Goal: Task Accomplishment & Management: Use online tool/utility

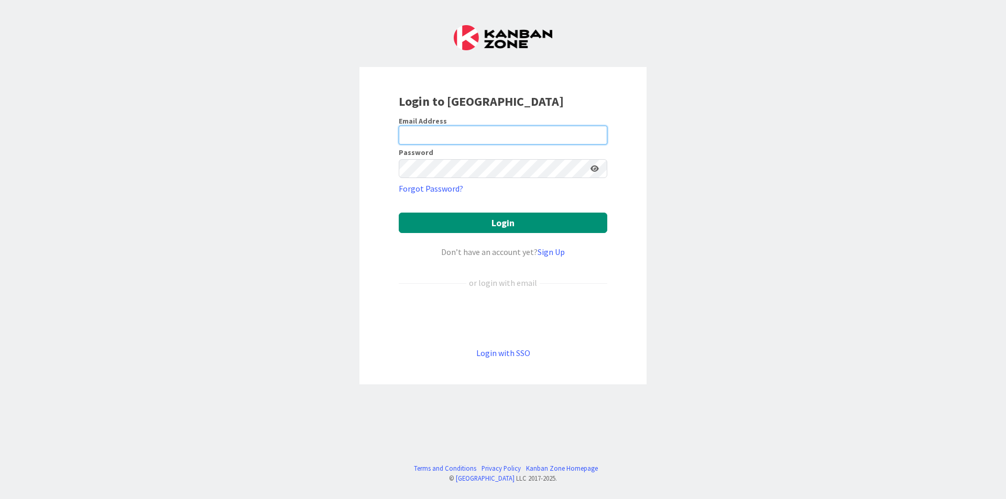
click at [561, 143] on input "email" at bounding box center [503, 135] width 209 height 19
type input "[EMAIL_ADDRESS][DOMAIN_NAME]"
click at [399, 213] on button "Login" at bounding box center [503, 223] width 209 height 20
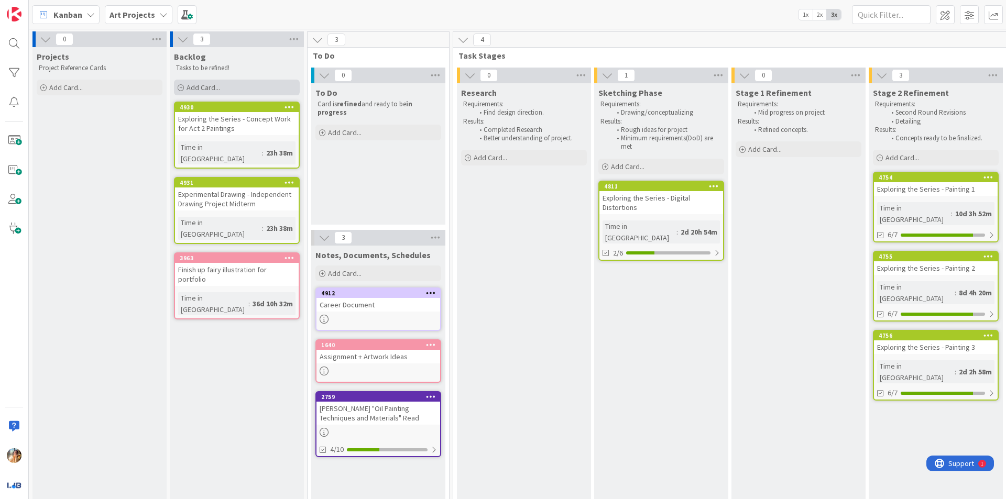
click at [263, 93] on div "Add Card..." at bounding box center [237, 88] width 126 height 16
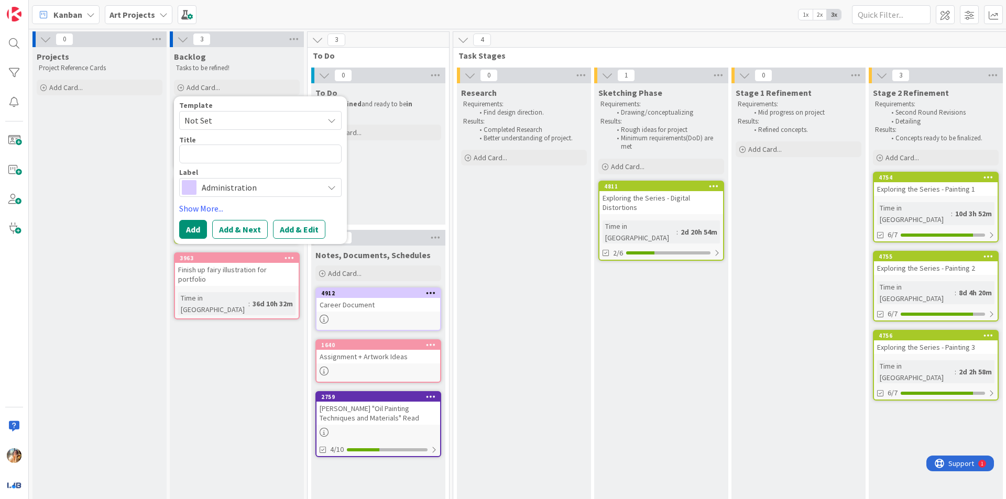
click at [269, 159] on textarea at bounding box center [260, 154] width 162 height 19
click at [278, 184] on span "Administration" at bounding box center [260, 187] width 116 height 15
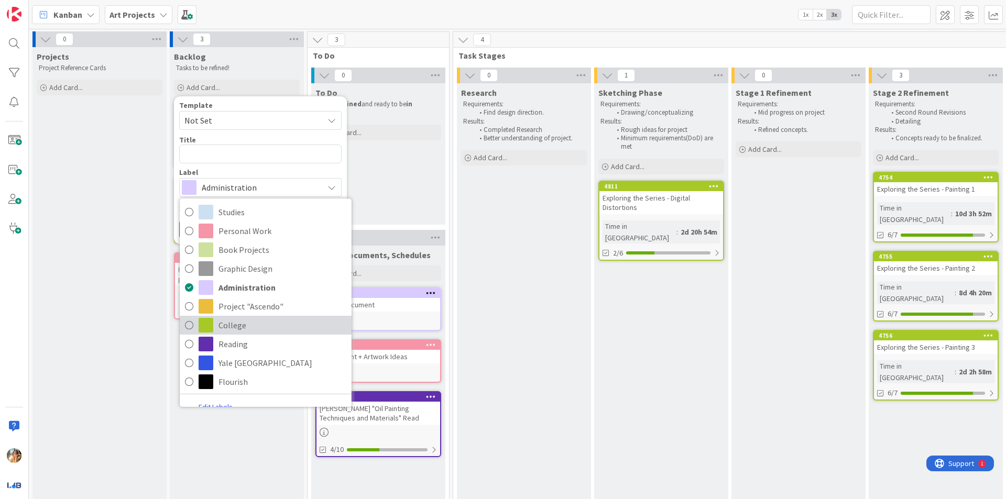
click at [256, 329] on span "College" at bounding box center [283, 326] width 128 height 16
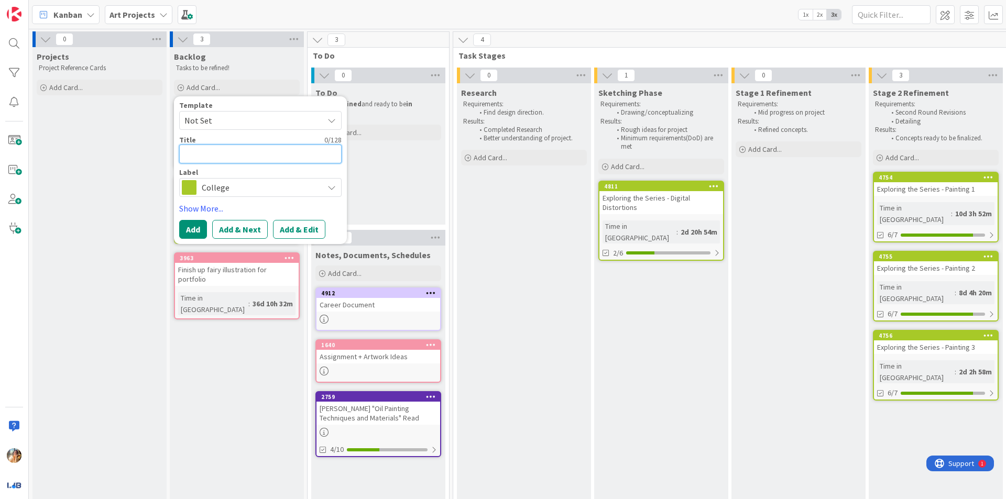
click at [280, 160] on textarea at bounding box center [260, 154] width 162 height 19
type textarea "x"
type textarea "W"
type textarea "x"
type textarea "E"
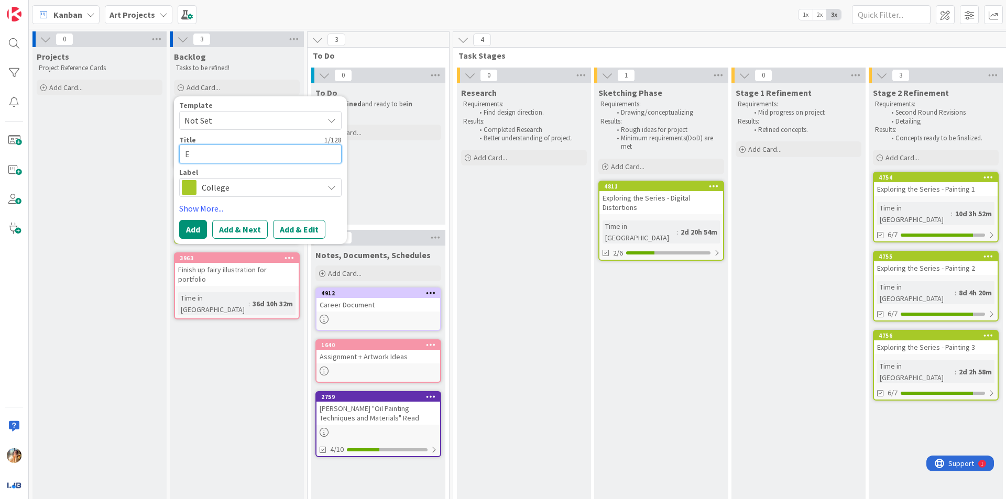
type textarea "x"
type textarea "Ex"
type textarea "x"
type textarea "Exp"
type textarea "x"
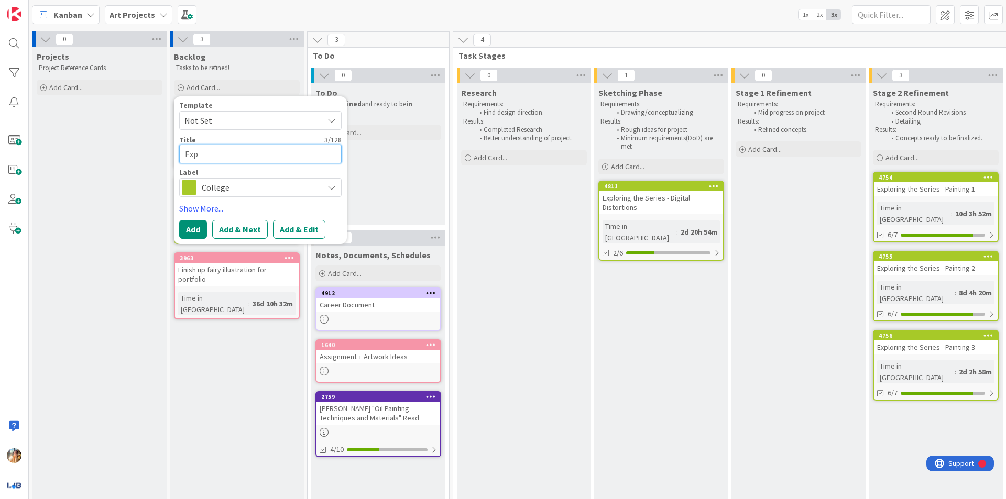
type textarea "Expe"
type textarea "x"
type textarea "Exper"
type textarea "x"
type textarea "Experi"
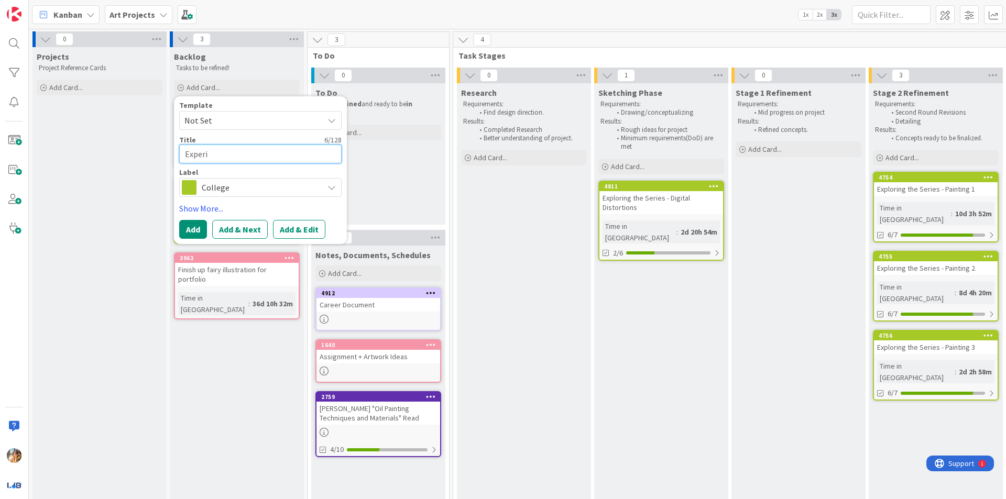
type textarea "x"
type textarea "Experim"
type textarea "x"
type textarea "Experime"
type textarea "x"
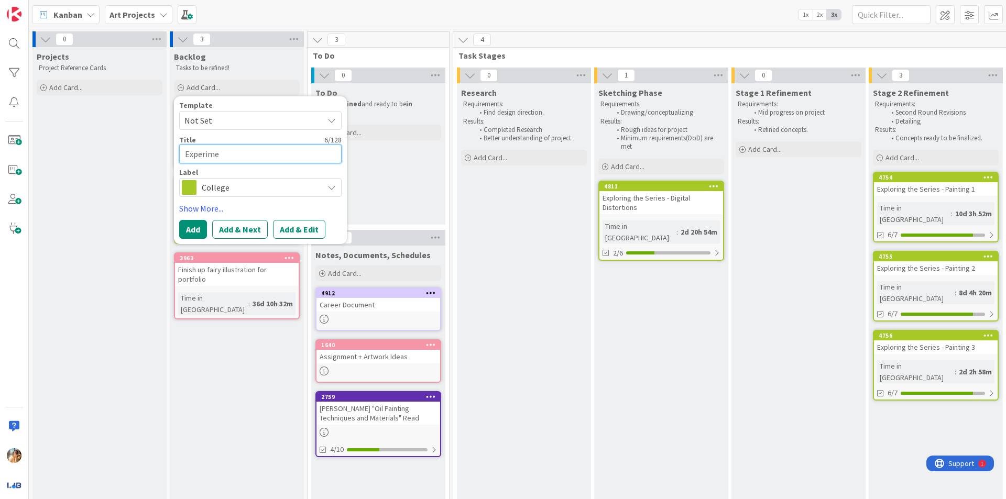
type textarea "Experimen"
type textarea "x"
type textarea "Experimenta"
type textarea "x"
type textarea "Experimental"
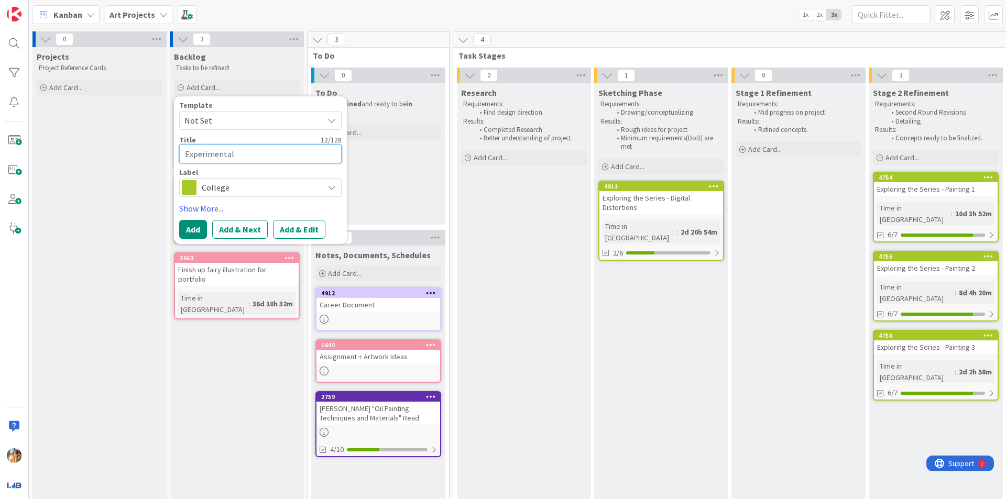
type textarea "x"
type textarea "Experimental"
type textarea "x"
type textarea "Experimental D"
type textarea "x"
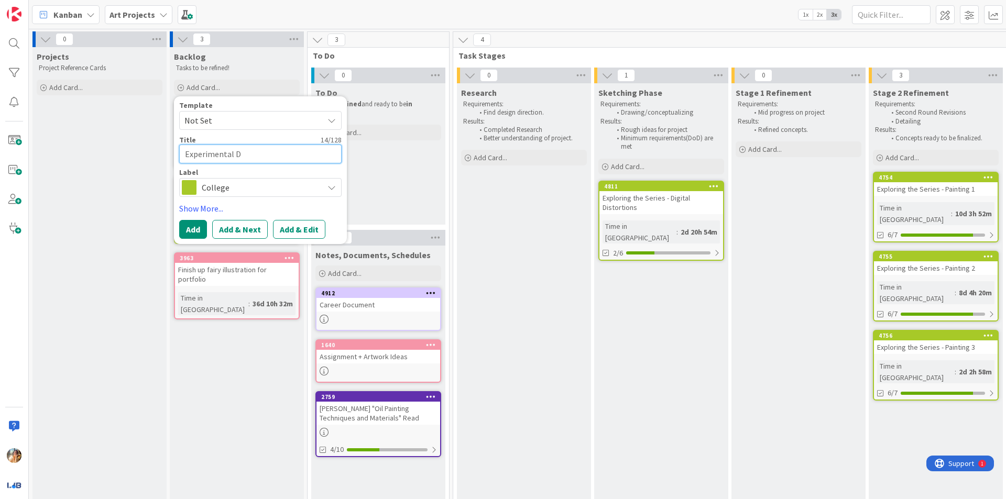
type textarea "Experimental Dr"
type textarea "x"
type textarea "Experimental Dra"
type textarea "x"
type textarea "Experimental Draw"
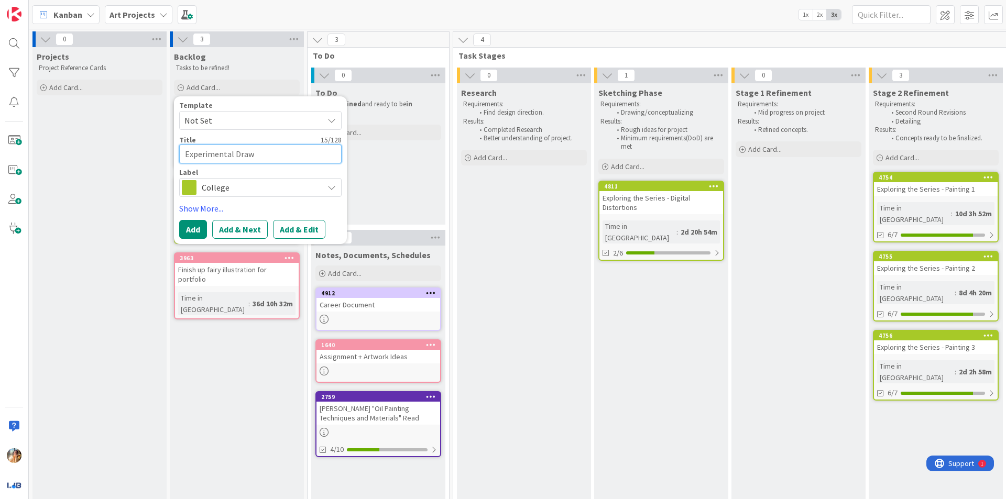
type textarea "x"
type textarea "Experimental Drawi"
type textarea "x"
type textarea "Experimental Drawin"
type textarea "x"
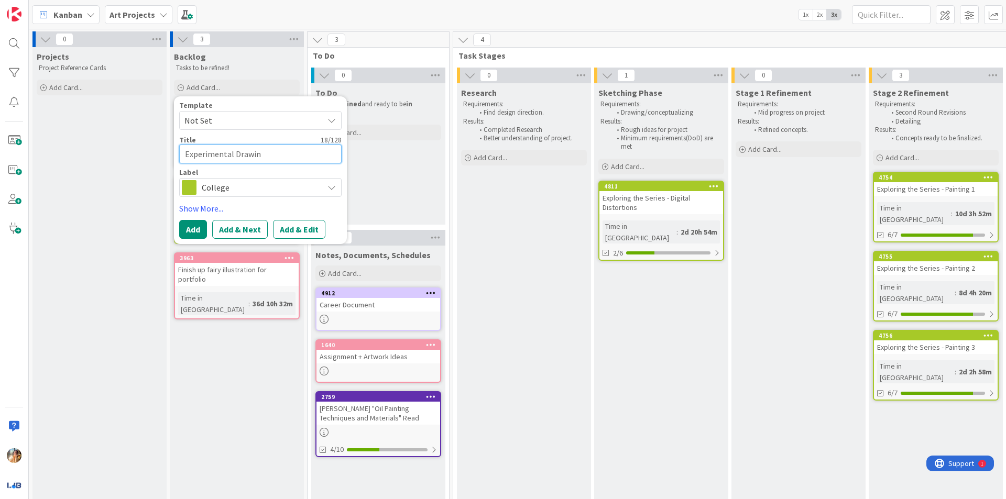
type textarea "Experimental Drawing"
type textarea "x"
type textarea "Experimental Drawing"
type textarea "x"
type textarea "Experimental Drawing -"
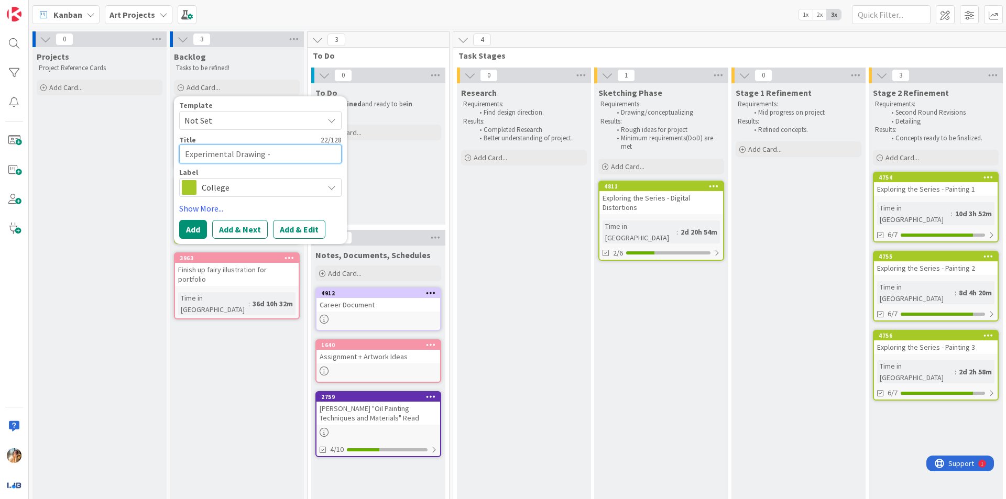
type textarea "x"
type textarea "Experimental Drawing -"
type textarea "x"
type textarea "Experimental Drawing - W"
type textarea "x"
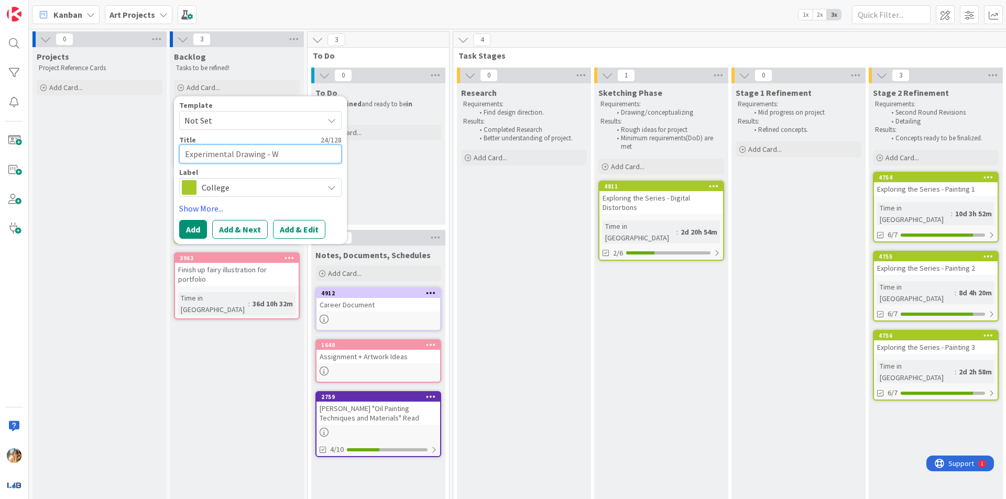
type textarea "Experimental Drawing - WE"
type textarea "x"
type textarea "Experimental Drawing - WEe"
type textarea "x"
type textarea "Experimental Drawing - WE"
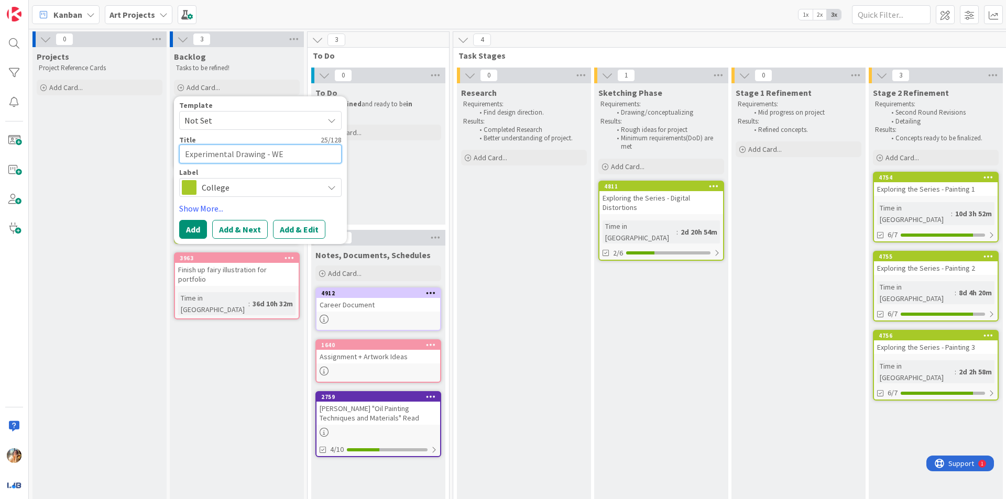
type textarea "x"
type textarea "Experimental Drawing - W"
type textarea "x"
type textarea "Experimental Drawing - We"
type textarea "x"
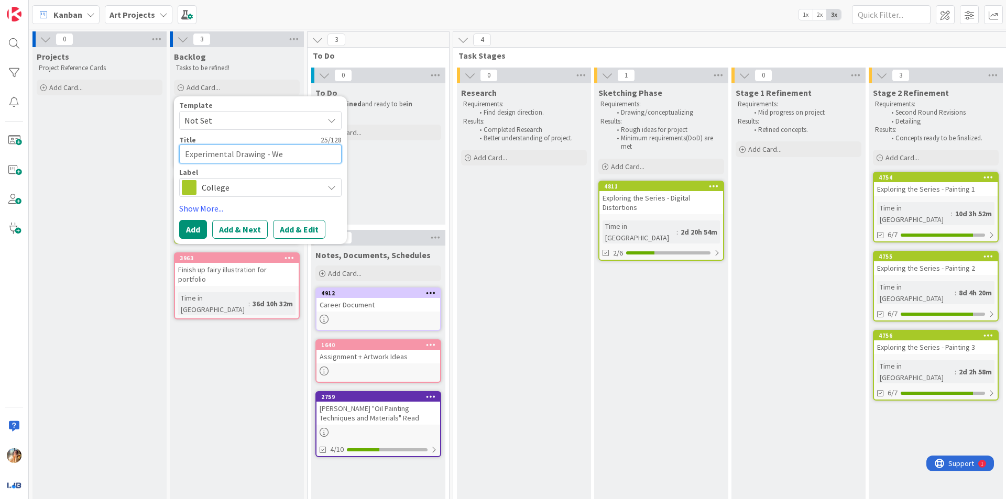
type textarea "Experimental Drawing - Wek"
type textarea "x"
type textarea "Experimental Drawing - We"
type textarea "x"
type textarea "Experimental Drawing - Wee"
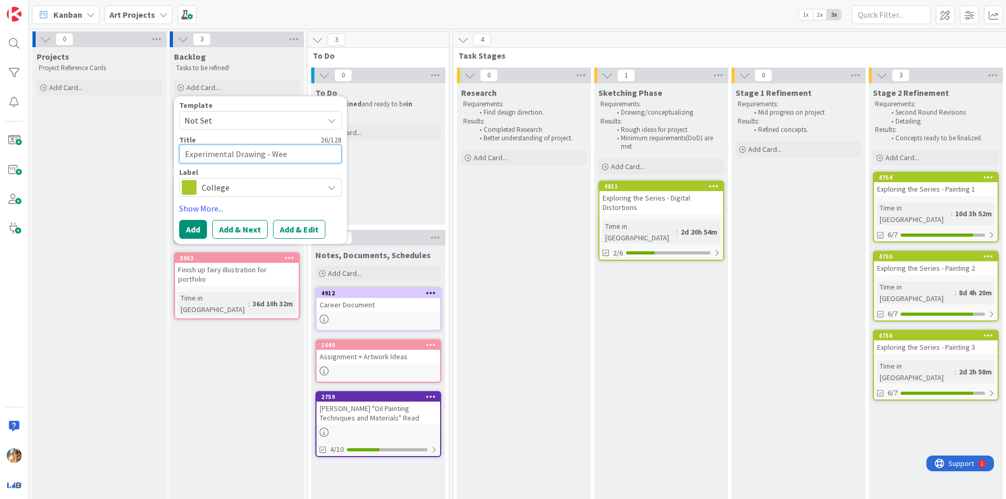
type textarea "x"
type textarea "Experimental Drawing - Week"
type textarea "x"
type textarea "Experimental Drawing - Week"
type textarea "x"
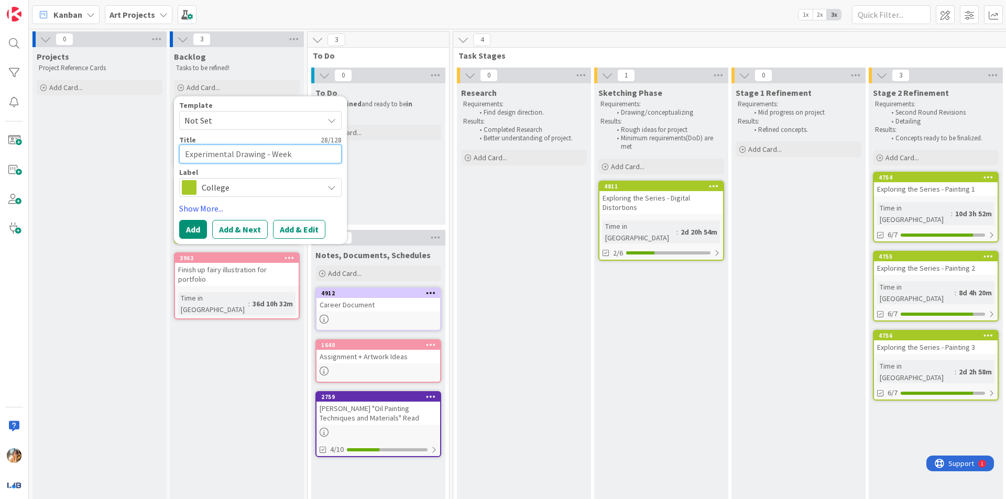
type textarea "Experimental Drawing - Week 5"
type textarea "x"
type textarea "Experimental Drawing - Week 5"
type textarea "x"
type textarea "Experimental Drawing - Week 5 P"
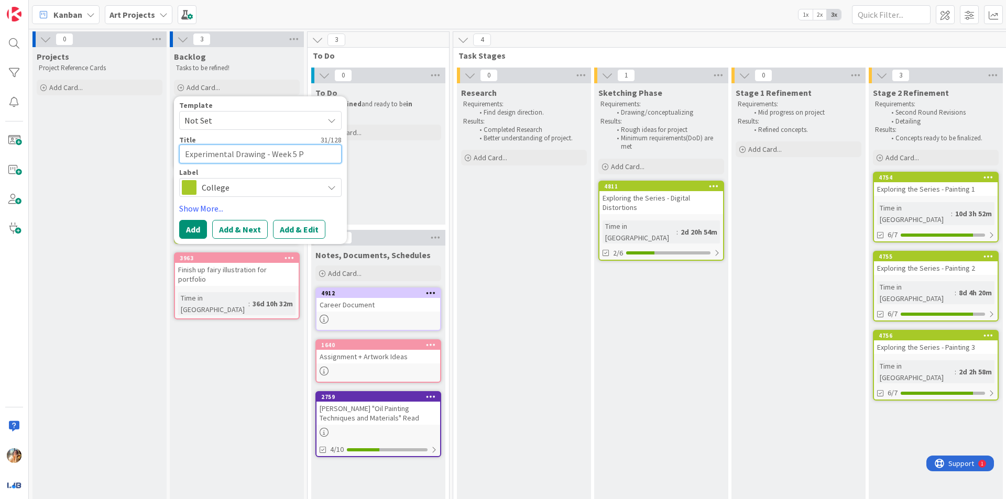
type textarea "x"
type textarea "Experimental Drawing - Week 5 Pro"
type textarea "x"
type textarea "Experimental Drawing - Week 5 Proj"
type textarea "x"
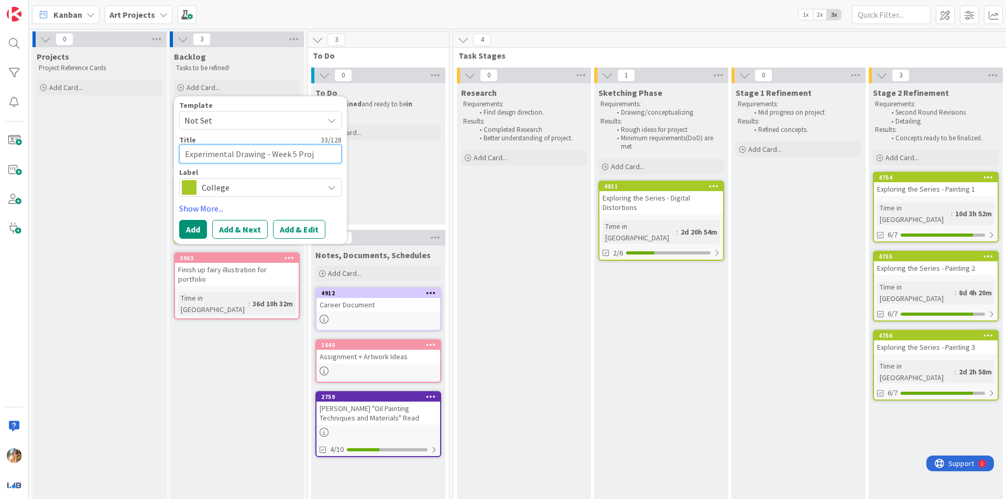
type textarea "Experimental Drawing - Week 5 Proje"
type textarea "x"
type textarea "Experimental Drawing - Week 5 Projec"
type textarea "x"
type textarea "Experimental Drawing - Week 5 Project"
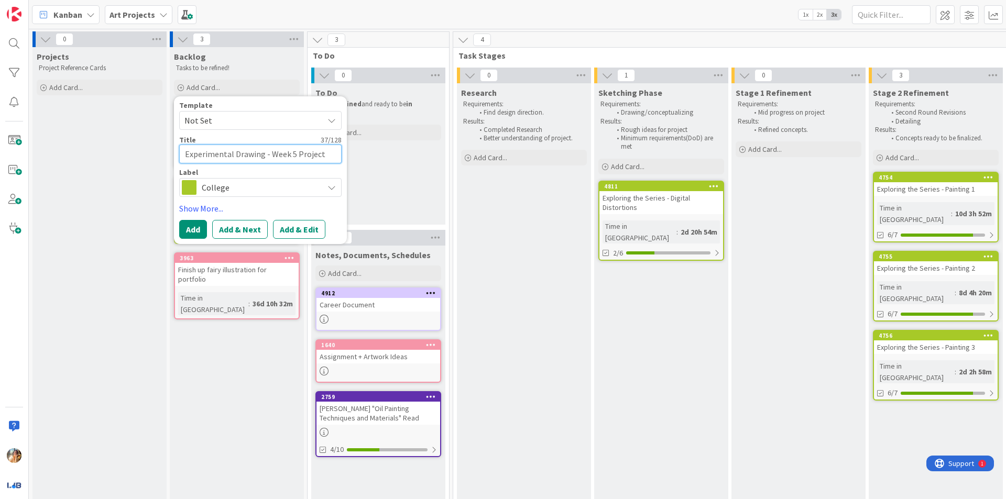
type textarea "x"
type textarea "Experimental Drawing - Week 5 Projects"
click at [192, 229] on button "Add" at bounding box center [193, 229] width 28 height 19
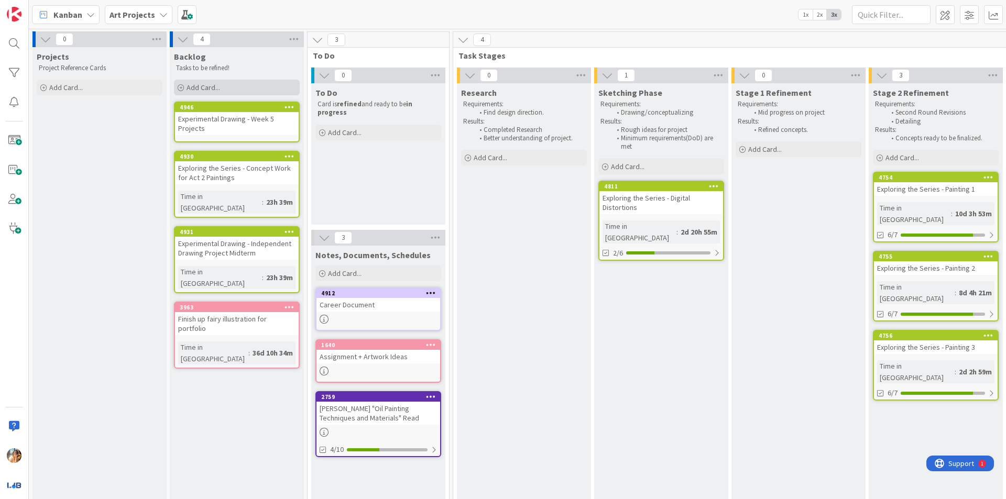
click at [232, 93] on div "Add Card..." at bounding box center [237, 88] width 126 height 16
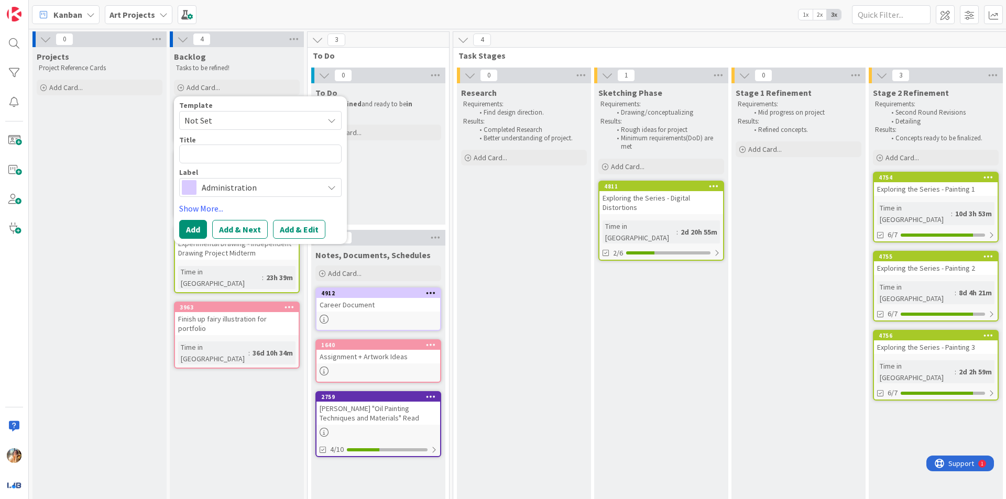
click at [279, 179] on div "Administration" at bounding box center [260, 187] width 162 height 19
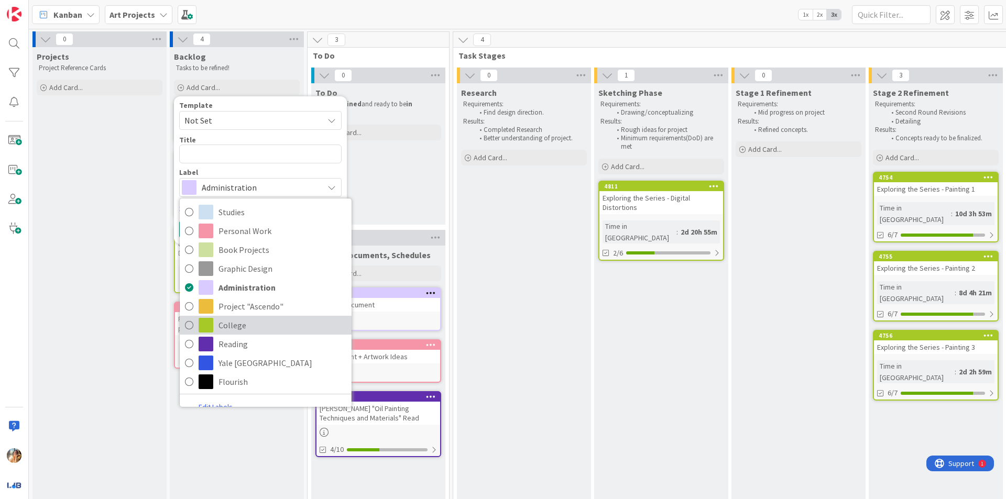
click at [280, 321] on span "College" at bounding box center [283, 326] width 128 height 16
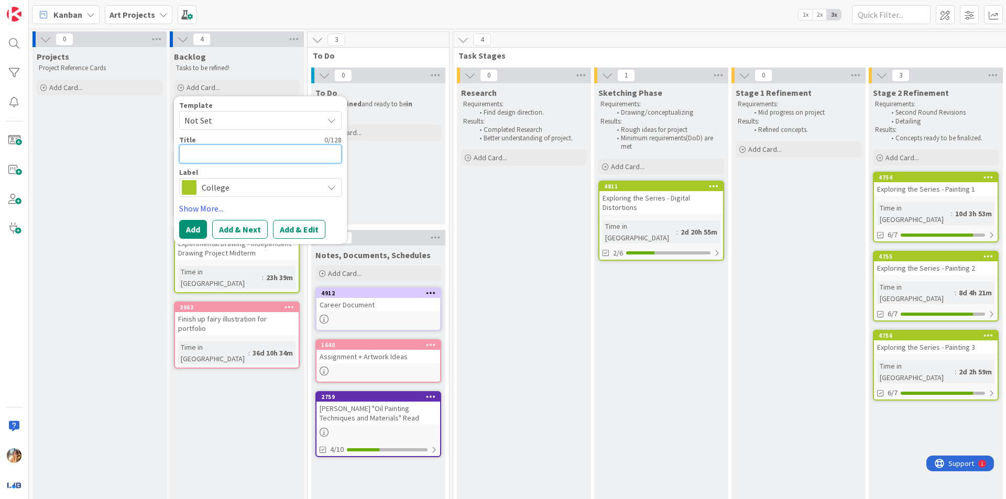
click at [268, 158] on textarea at bounding box center [260, 154] width 162 height 19
type textarea "x"
type textarea "E"
type textarea "x"
type textarea "Ex"
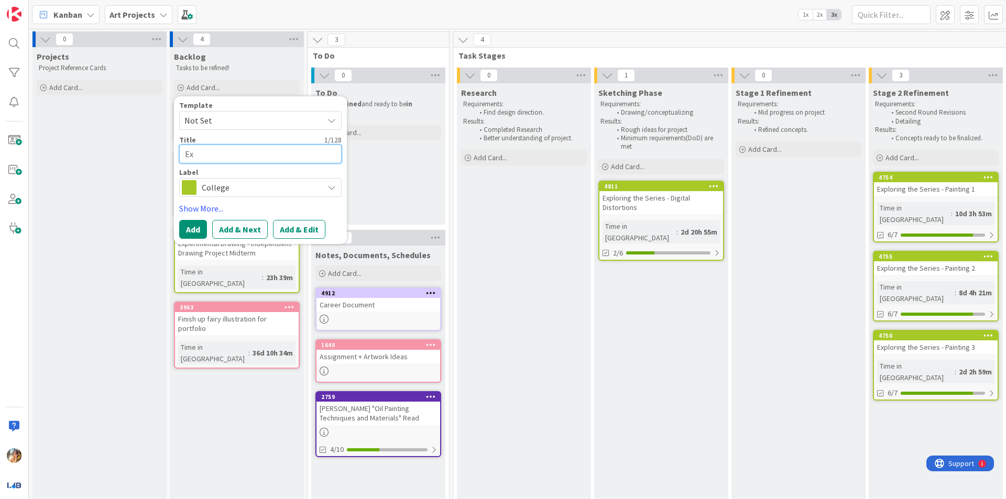
type textarea "x"
type textarea "Exp"
type textarea "x"
type textarea "Expe"
type textarea "x"
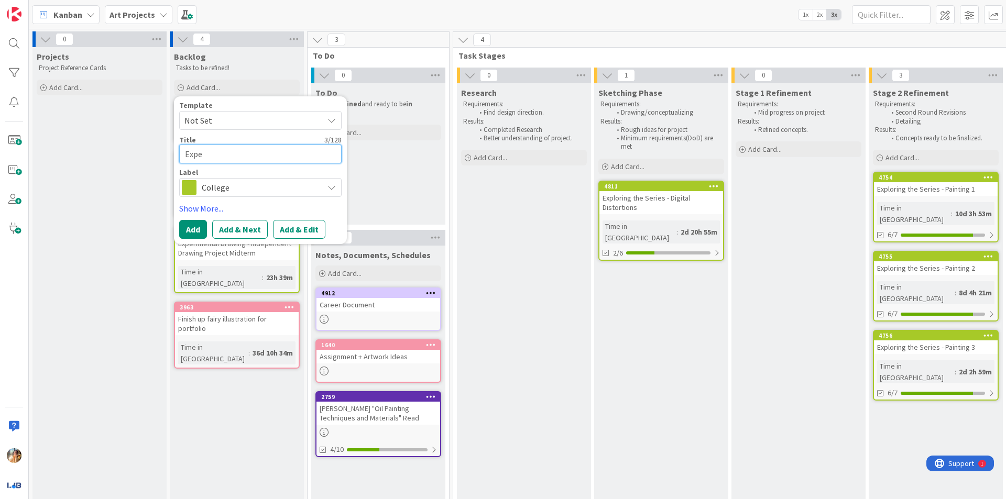
type textarea "Exper"
type textarea "x"
type textarea "Experi"
type textarea "x"
type textarea "Experim"
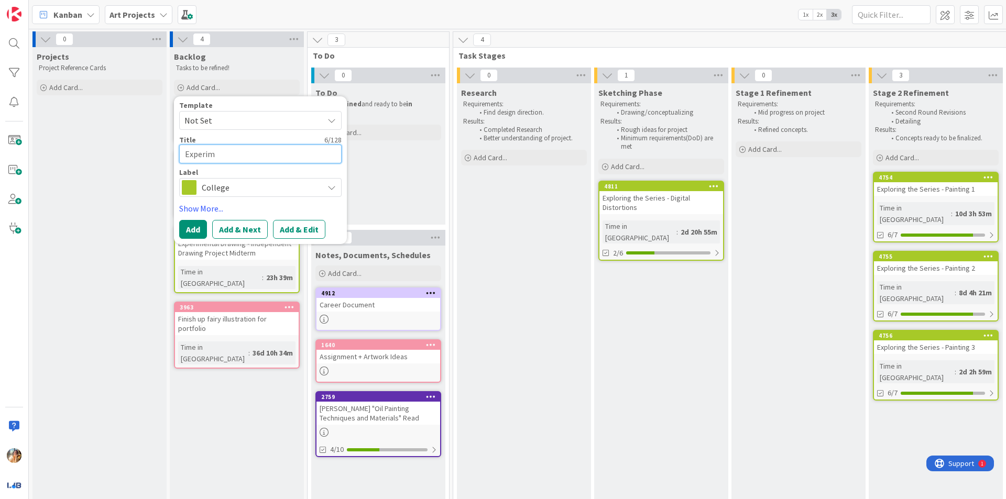
type textarea "x"
type textarea "Experime"
type textarea "x"
type textarea "Experimen"
type textarea "x"
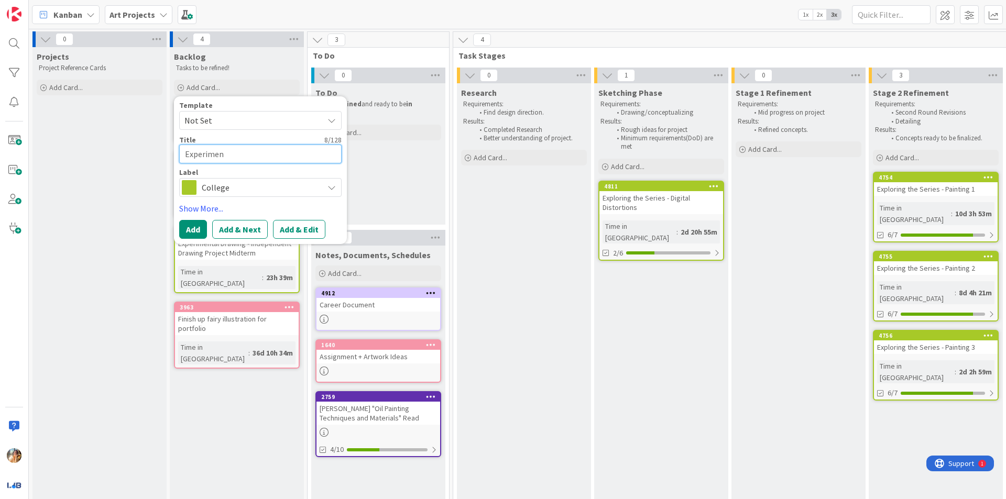
type textarea "Experiment"
type textarea "x"
type textarea "Experimenta"
type textarea "x"
type textarea "Experimental"
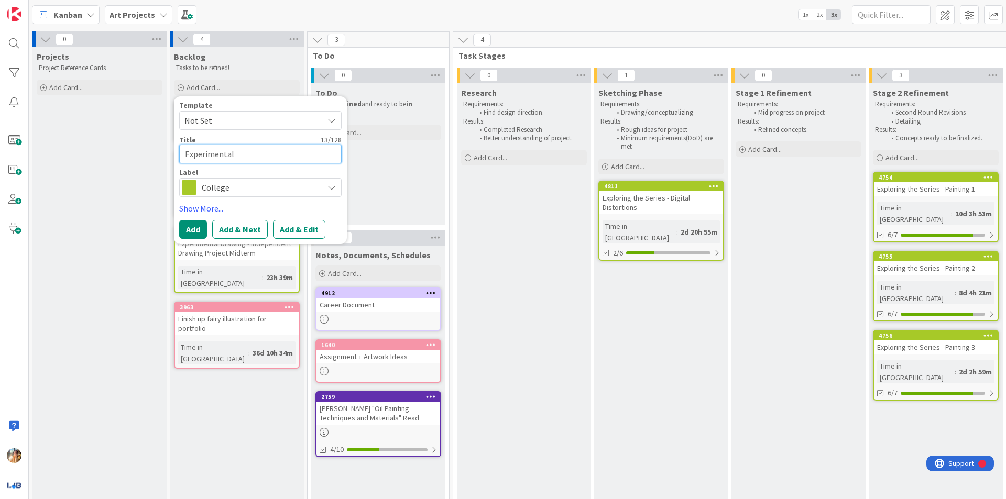
type textarea "x"
type textarea "Experimental D"
type textarea "x"
type textarea "Experimental Dr"
type textarea "x"
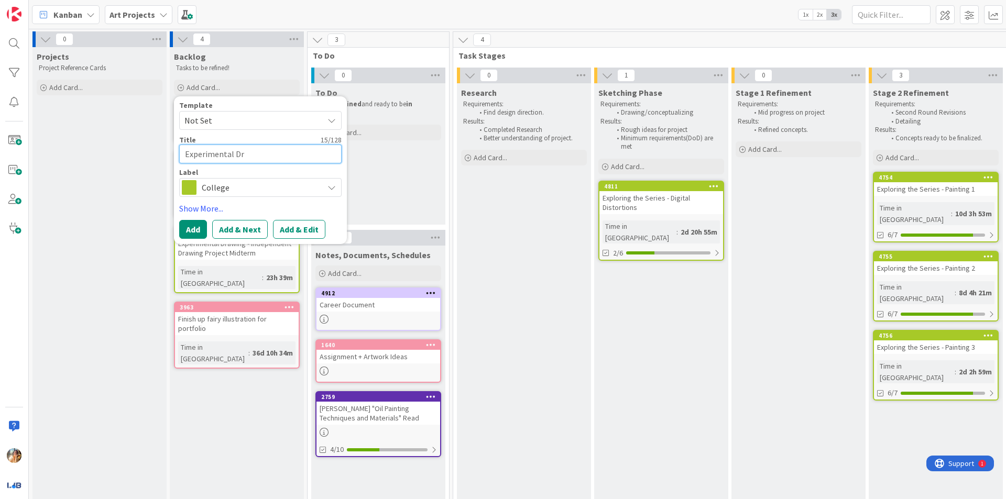
type textarea "Experimental Dra"
type textarea "x"
type textarea "Experimental Draw"
type textarea "x"
type textarea "Experimental Drawi"
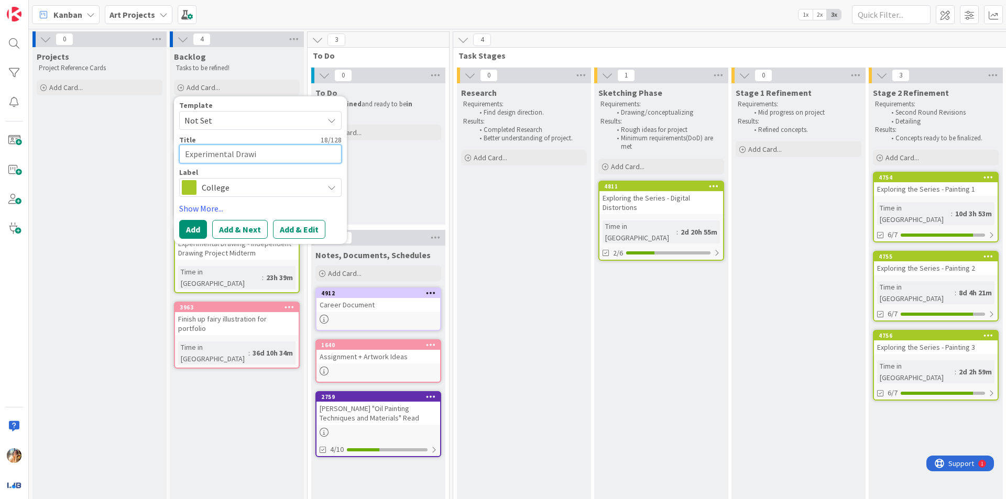
type textarea "x"
type textarea "Experimental Drawin"
type textarea "x"
type textarea "Experimental Drawing"
type textarea "x"
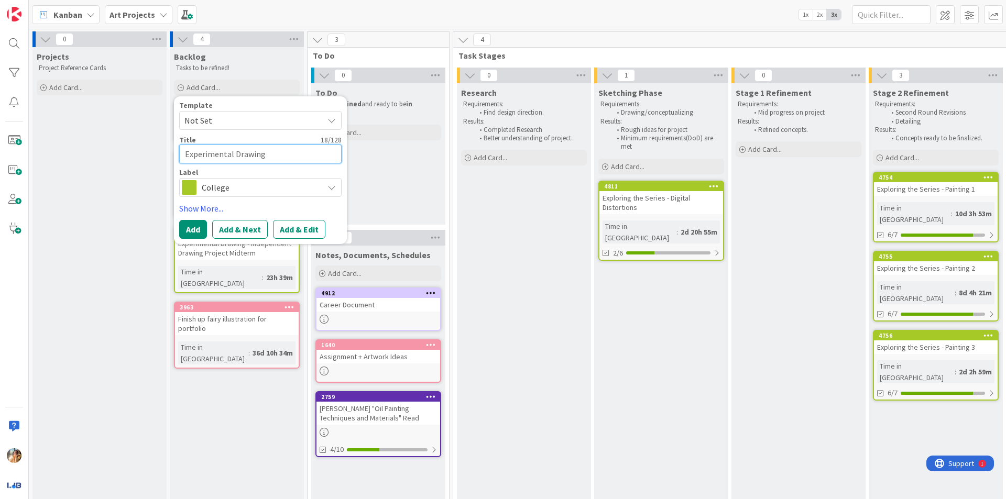
type textarea "Experimental Drawing"
type textarea "x"
type textarea "Experimental Drawing -"
type textarea "x"
type textarea "Experimental Drawing -"
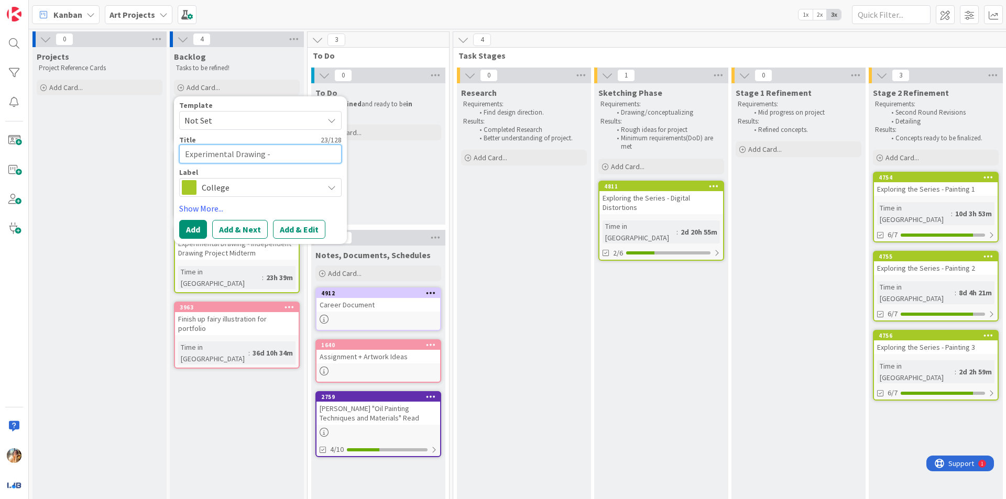
type textarea "x"
type textarea "Experimental Drawing - W"
type textarea "x"
type textarea "Experimental Drawing - We"
type textarea "x"
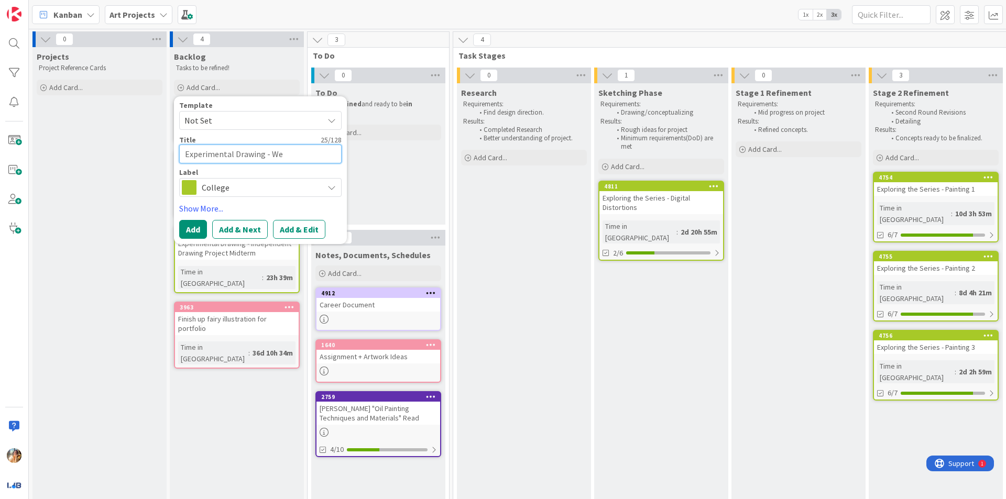
type textarea "Experimental Drawing - Wee"
type textarea "x"
type textarea "Experimental Drawing - Week"
type textarea "x"
type textarea "Experimental Drawing - Week"
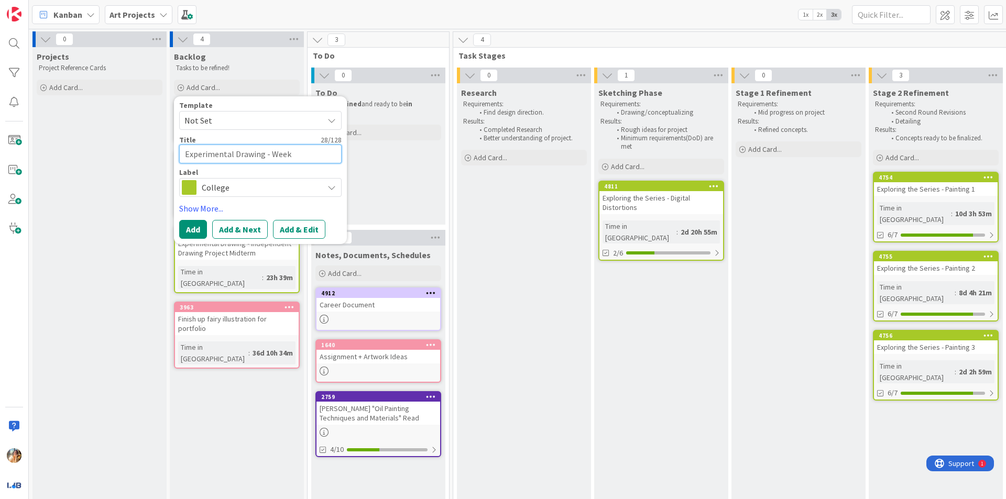
type textarea "x"
type textarea "Experimental Drawing - Week 6"
type textarea "x"
type textarea "Experimental Drawing - Week 6"
type textarea "x"
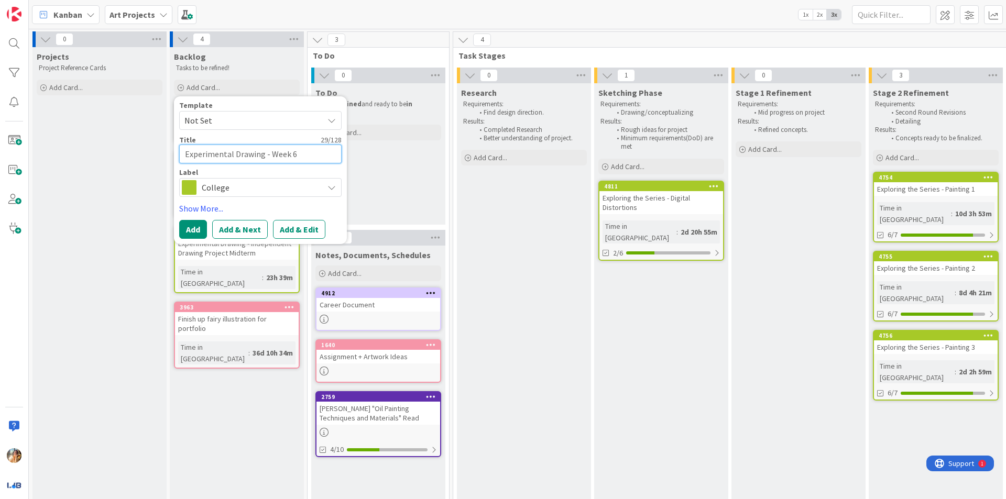
type textarea "Experimental Drawing - Week 6 S"
type textarea "x"
type textarea "Experimental Drawing - Week 6 Sk"
type textarea "x"
type textarea "Experimental Drawing - Week 6 Ske"
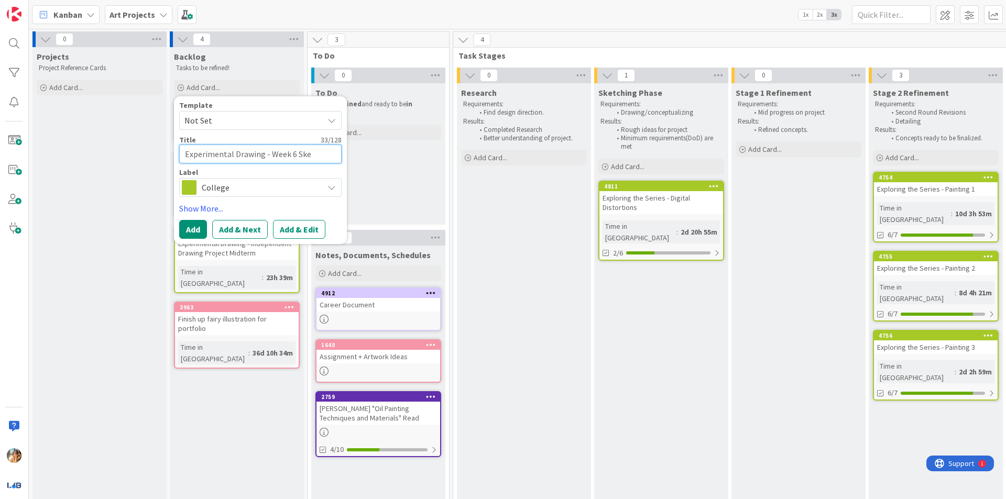
type textarea "x"
type textarea "Experimental Drawing - Week 6 Sket"
type textarea "x"
type textarea "Experimental Drawing - Week 6 Sketc"
type textarea "x"
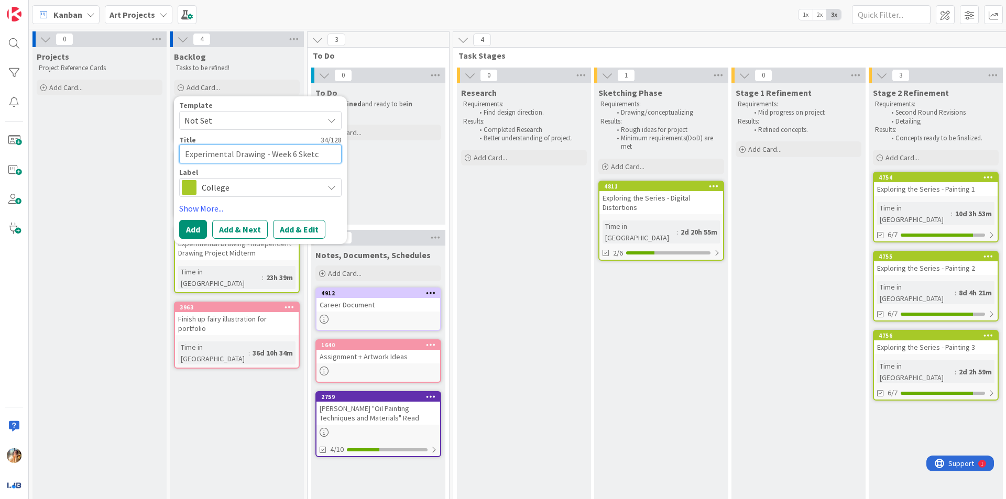
type textarea "Experimental Drawing - Week 6 Sketch"
type textarea "x"
type textarea "Experimental Drawing - Week 6 Sketchb"
type textarea "x"
type textarea "Experimental Drawing - Week 6 Sketchbo"
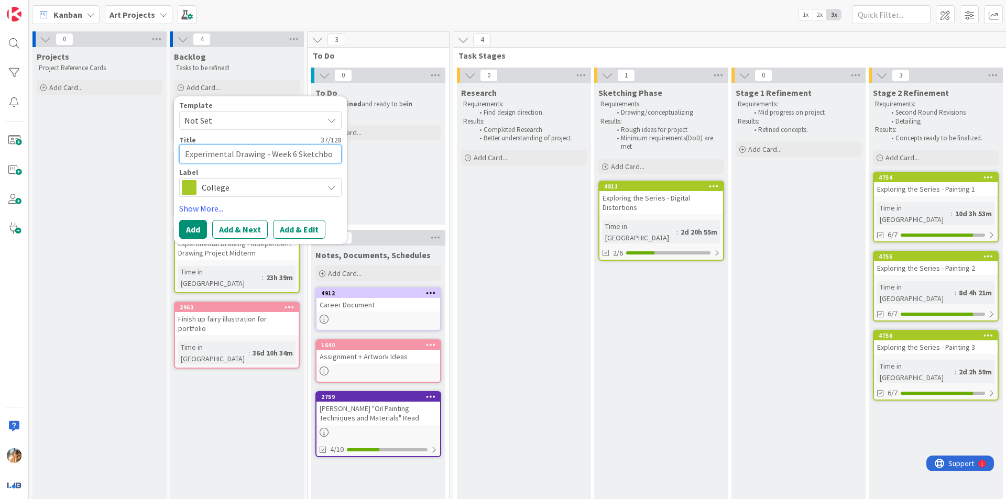
type textarea "x"
type textarea "Experimental Drawing - Week 6 Sketchboo"
type textarea "x"
type textarea "Experimental Drawing - Week 6 Sketchbook"
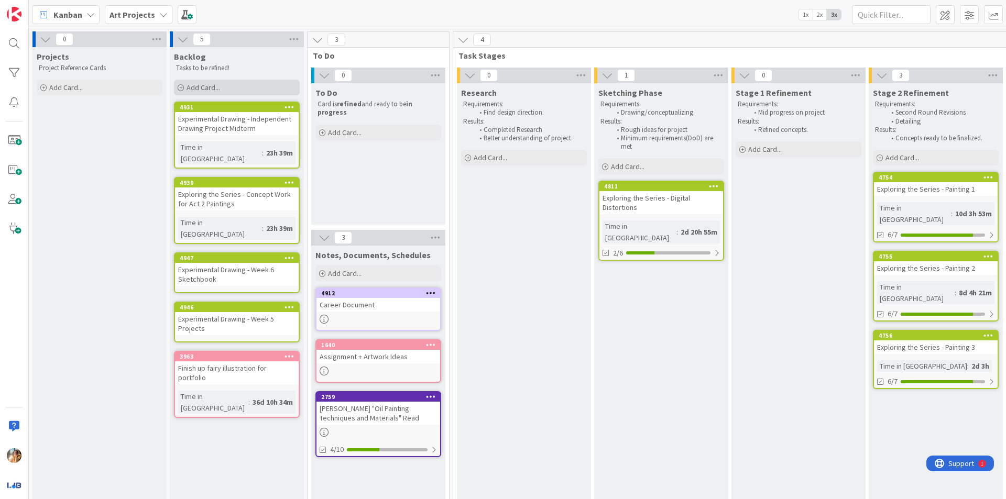
click at [246, 88] on div "Add Card..." at bounding box center [237, 88] width 126 height 16
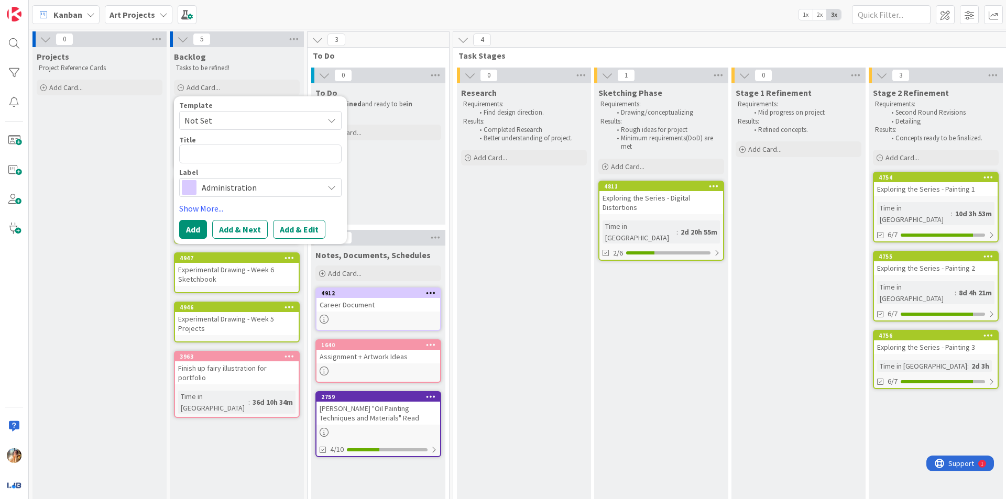
click at [244, 191] on span "Administration" at bounding box center [260, 187] width 116 height 15
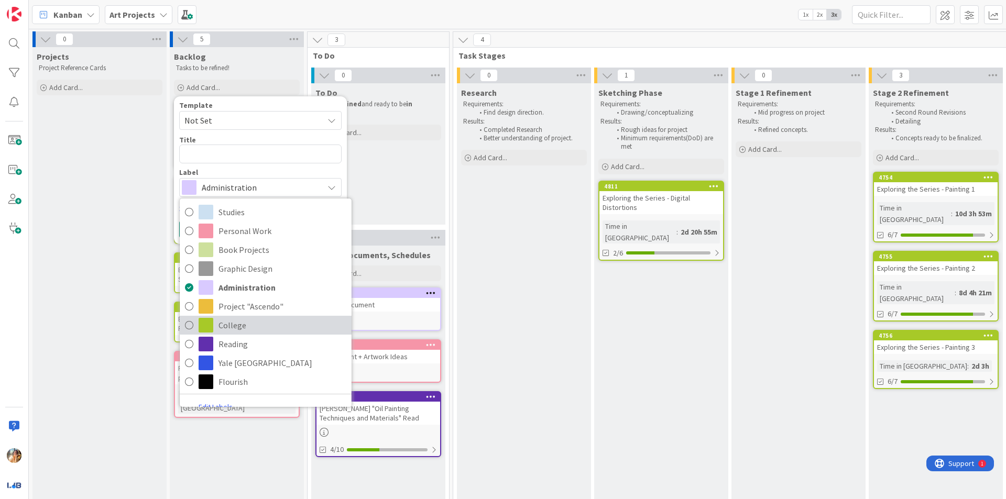
click at [257, 320] on span "College" at bounding box center [283, 326] width 128 height 16
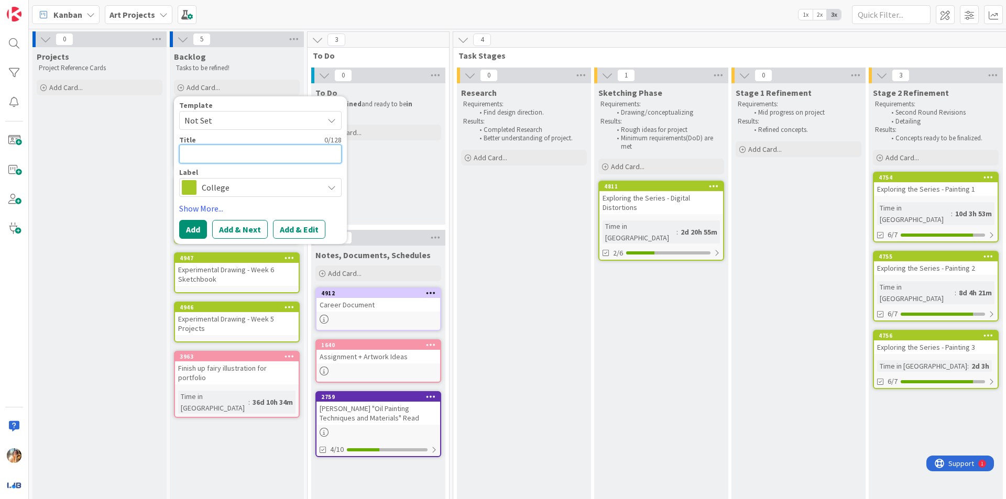
click at [277, 157] on textarea at bounding box center [260, 154] width 162 height 19
type textarea "x"
type textarea "E"
type textarea "x"
type textarea "Ex"
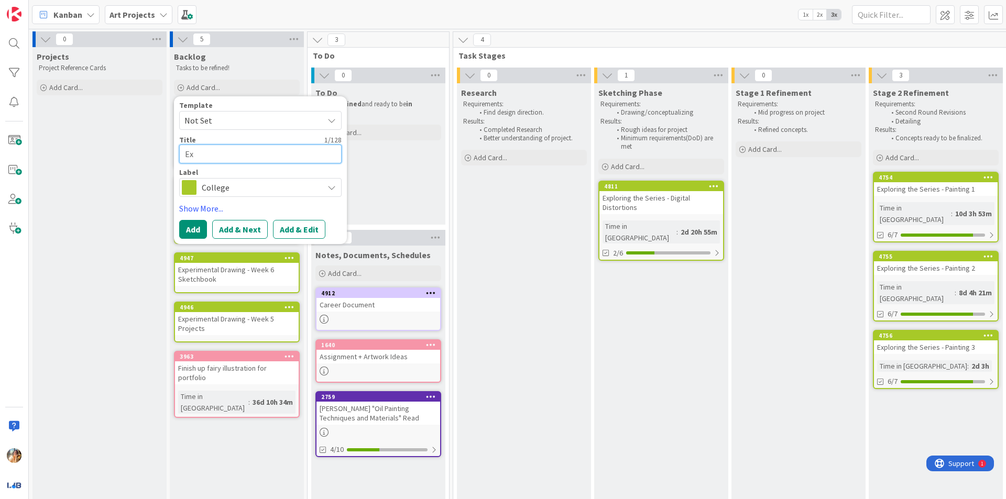
type textarea "x"
type textarea "Expe"
type textarea "x"
type textarea "Exper"
type textarea "x"
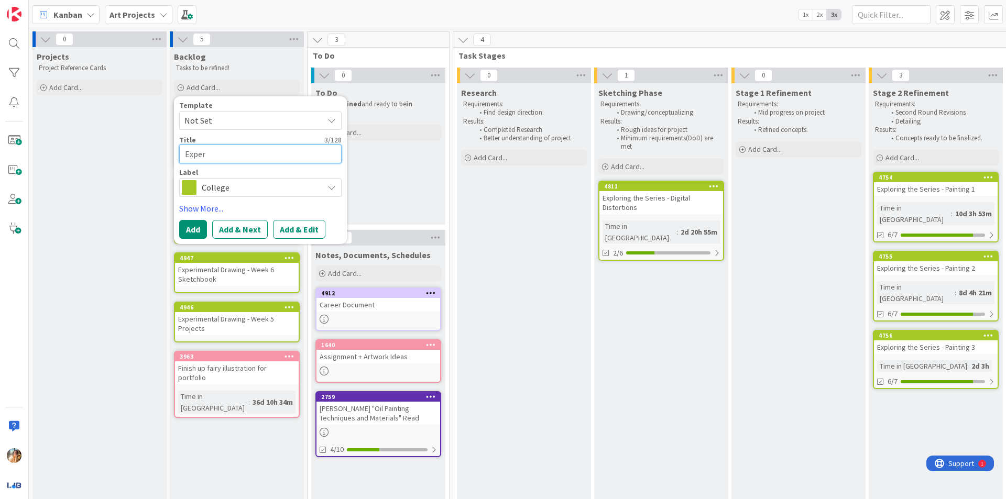
type textarea "Experi"
type textarea "x"
type textarea "Experim"
type textarea "x"
type textarea "Experime"
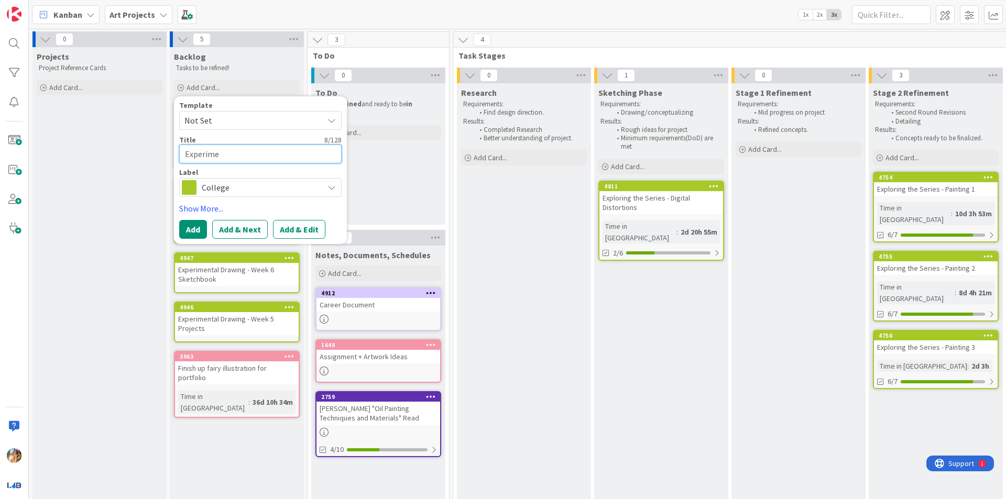
type textarea "x"
type textarea "Experimen"
type textarea "x"
type textarea "Experiment"
type textarea "x"
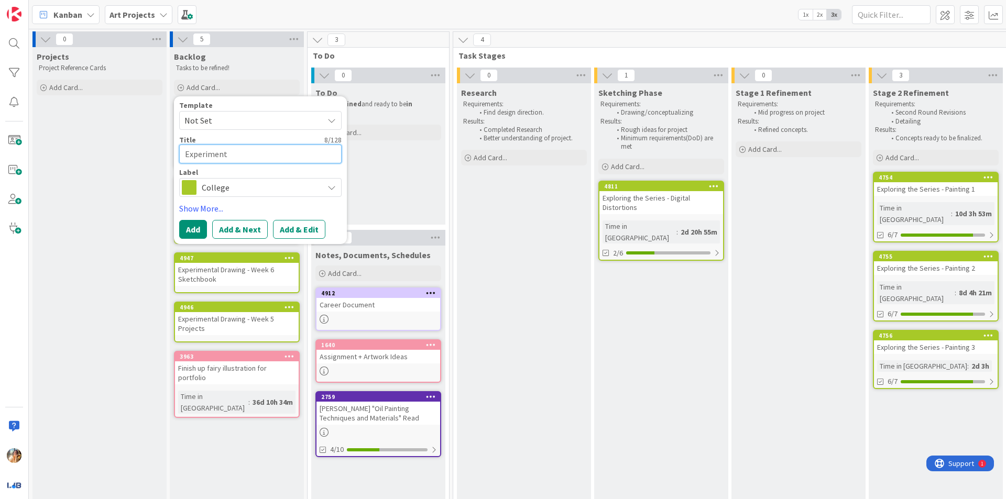
type textarea "Experimenta"
type textarea "x"
type textarea "Experimental"
type textarea "x"
type textarea "Experimental"
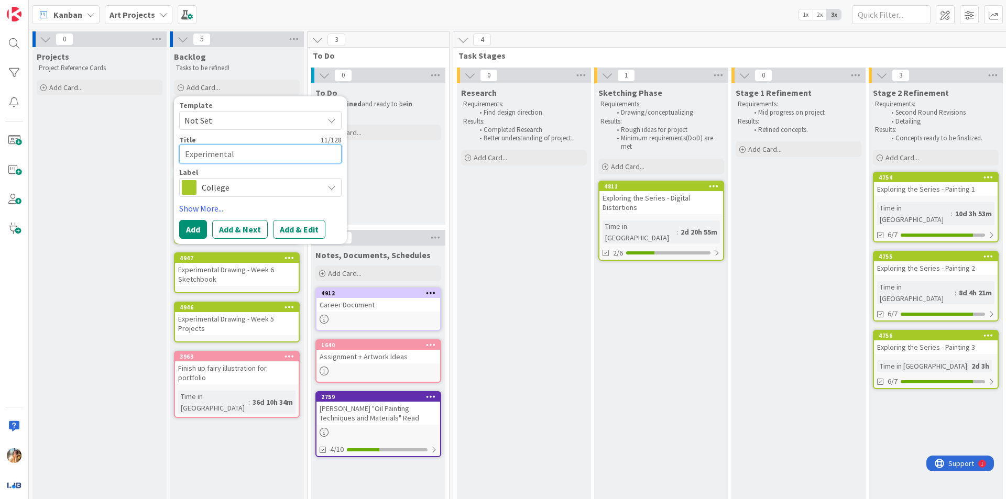
type textarea "x"
type textarea "Experimental D"
type textarea "x"
type textarea "Experimental Dr"
type textarea "x"
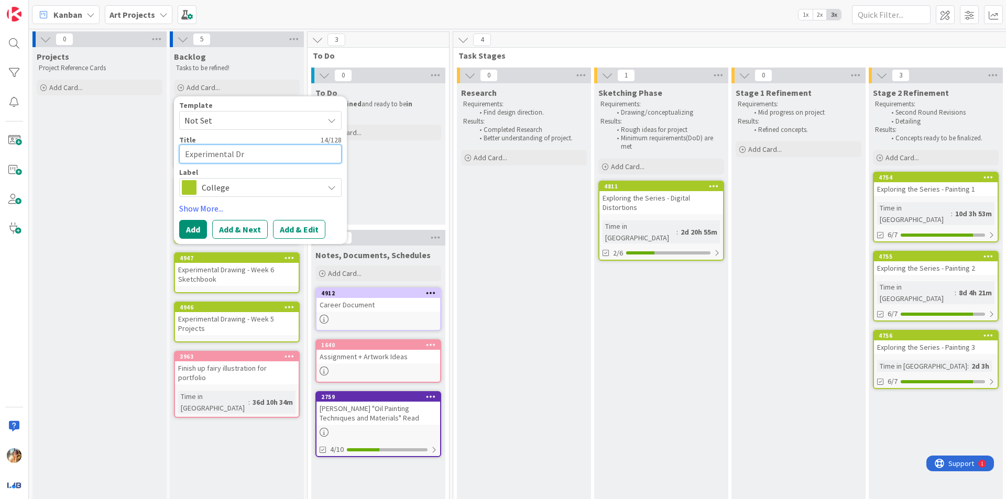
type textarea "Experimental Dra"
type textarea "x"
type textarea "Experimental Drawi"
type textarea "x"
